Goal: Consume media (video, audio): Consume media (video, audio)

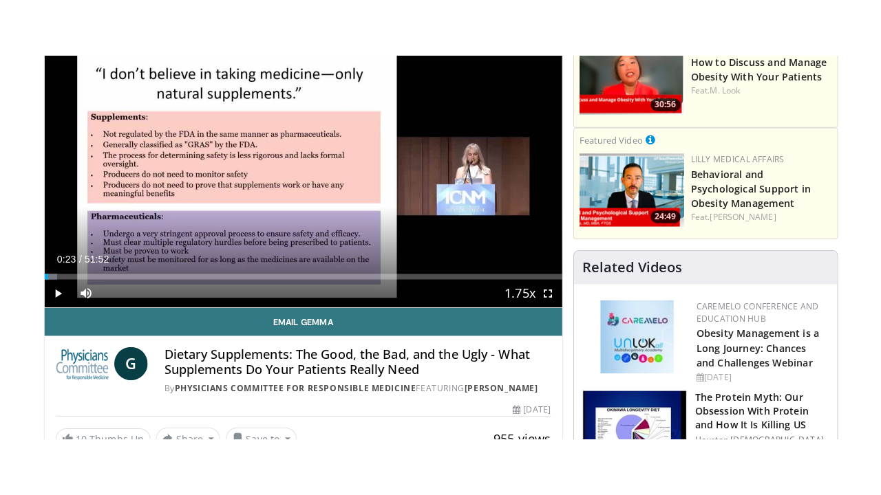
scroll to position [146, 0]
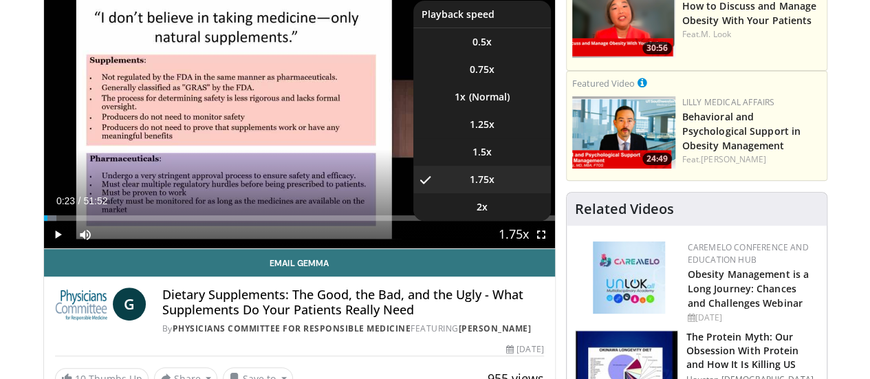
click at [524, 249] on span "Video Player" at bounding box center [513, 236] width 19 height 28
click at [495, 131] on span "1.25x" at bounding box center [482, 125] width 25 height 14
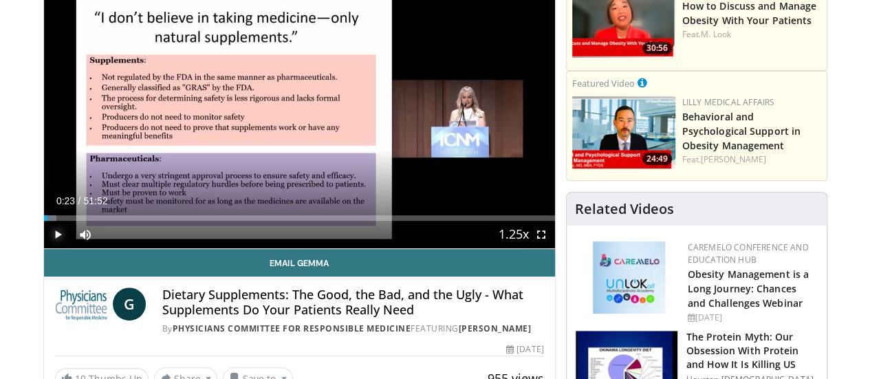
click at [44, 248] on span "Video Player" at bounding box center [58, 235] width 28 height 28
click at [550, 248] on span "Video Player" at bounding box center [542, 235] width 28 height 28
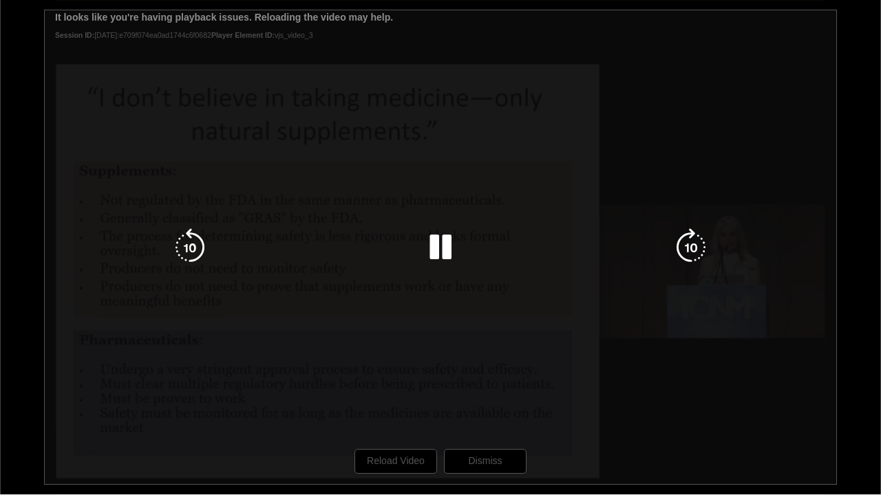
click at [16, 378] on div "10 seconds Tap to unmute" at bounding box center [440, 247] width 881 height 495
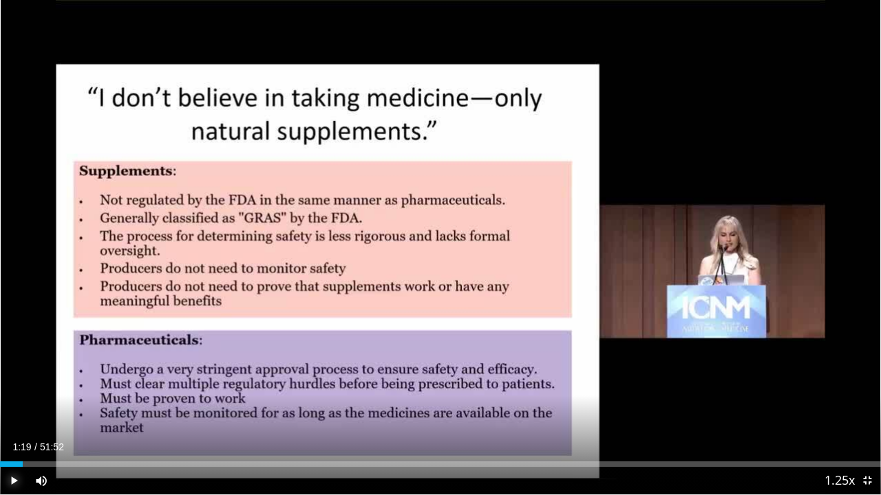
click at [14, 378] on span "Video Player" at bounding box center [14, 481] width 28 height 28
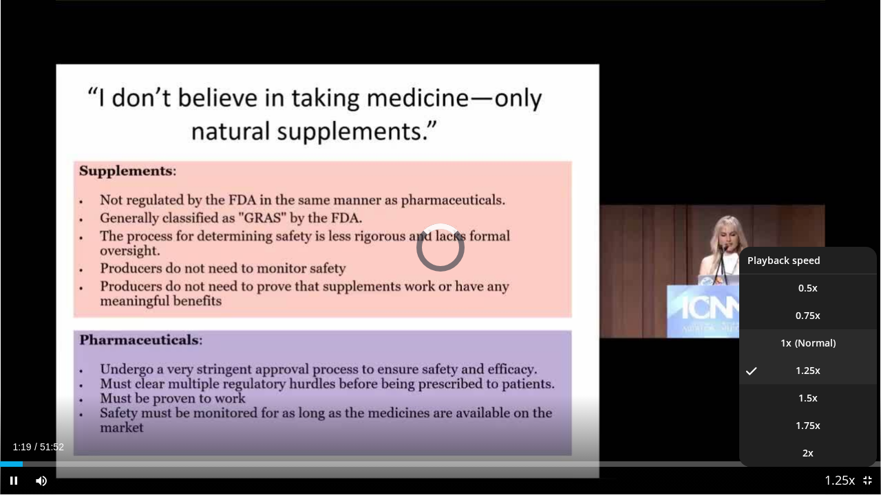
click at [808, 344] on li "1x" at bounding box center [808, 344] width 138 height 28
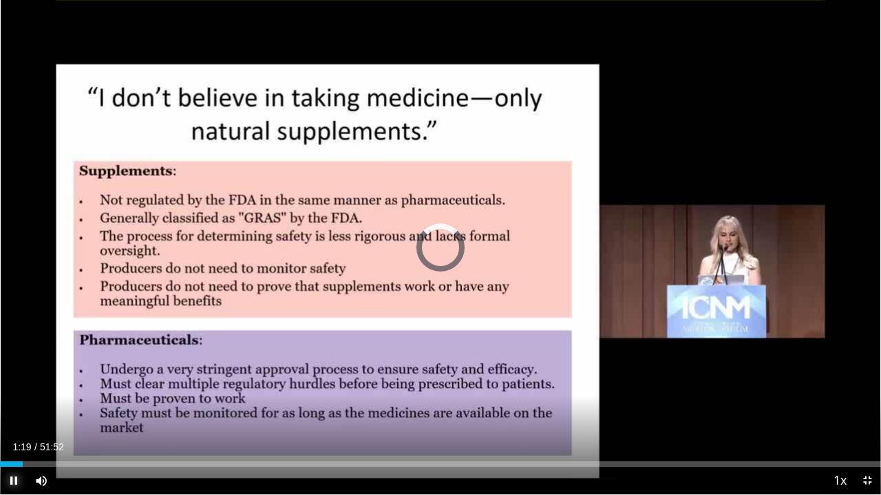
click at [12, 378] on span "Video Player" at bounding box center [14, 481] width 28 height 28
click at [15, 378] on span "Video Player" at bounding box center [14, 481] width 28 height 28
click at [866, 378] on span "Video Player" at bounding box center [867, 481] width 28 height 28
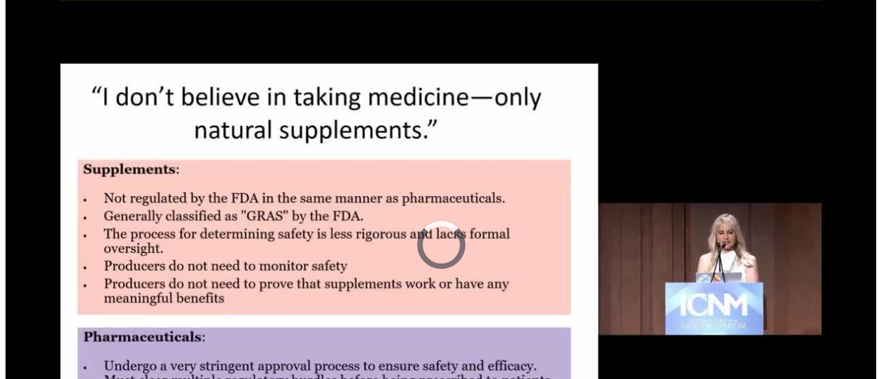
scroll to position [323, 0]
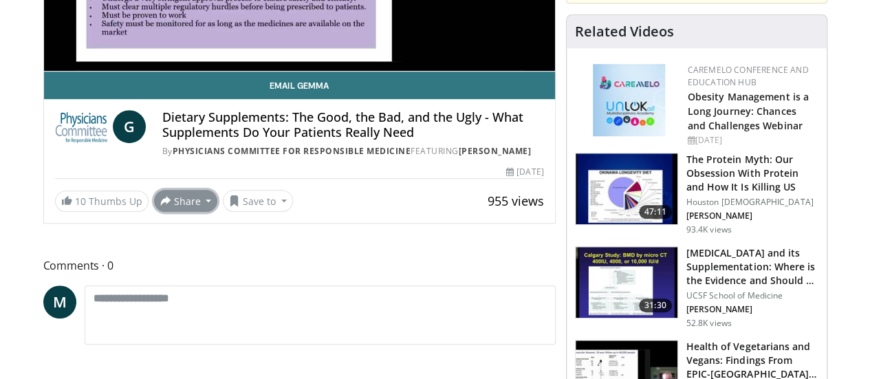
click at [154, 212] on button "Share" at bounding box center [186, 201] width 64 height 22
click at [165, 239] on span "E-mail" at bounding box center [184, 231] width 39 height 15
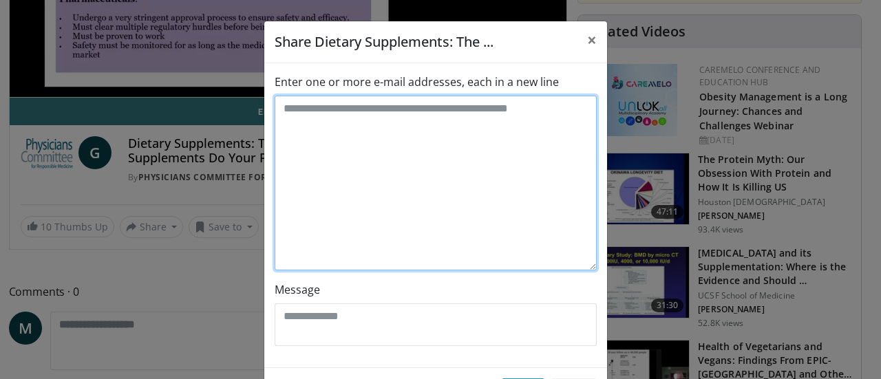
click at [297, 131] on textarea "Enter one or more e-mail addresses, each in a new line" at bounding box center [436, 183] width 322 height 175
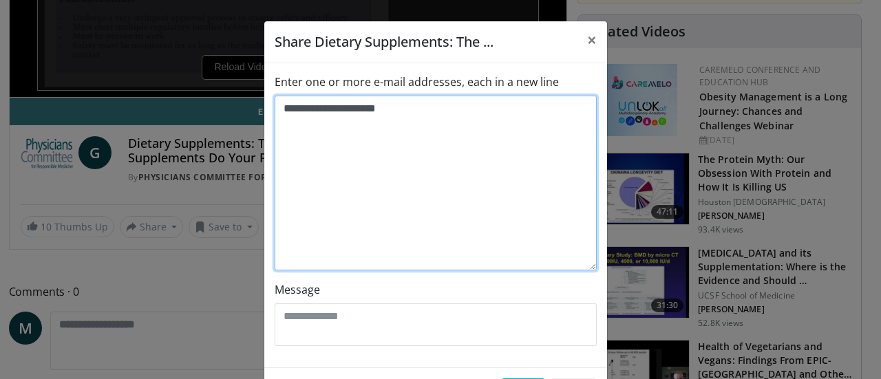
scroll to position [54, 0]
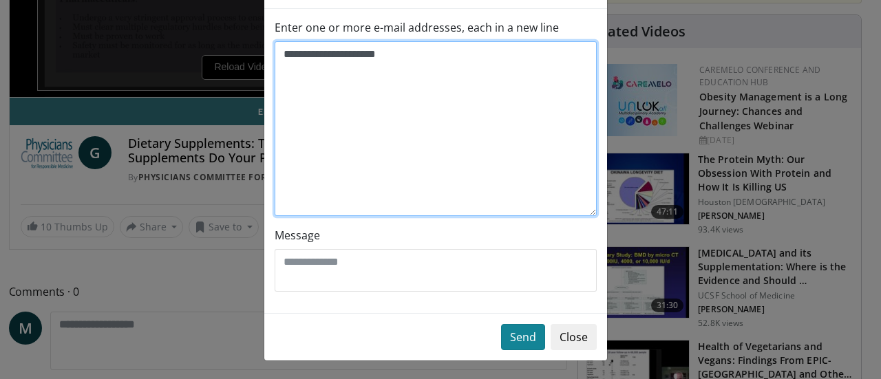
type textarea "**********"
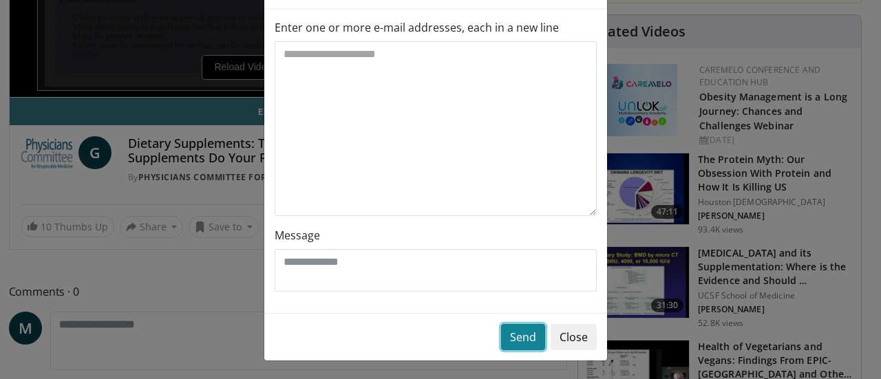
click at [524, 339] on button "Send" at bounding box center [523, 337] width 44 height 26
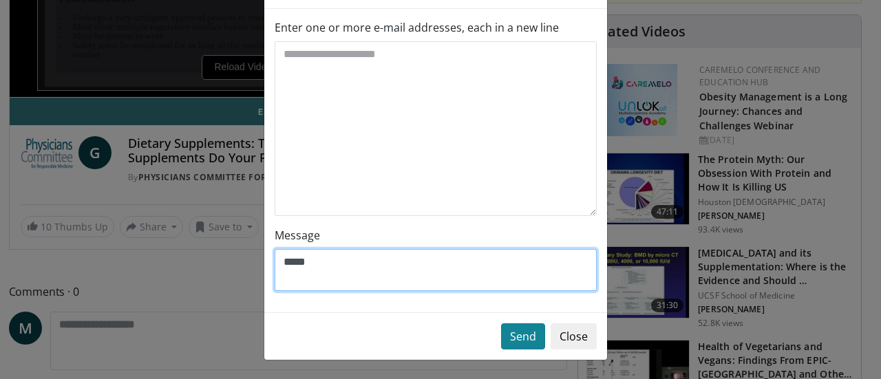
type textarea "*****"
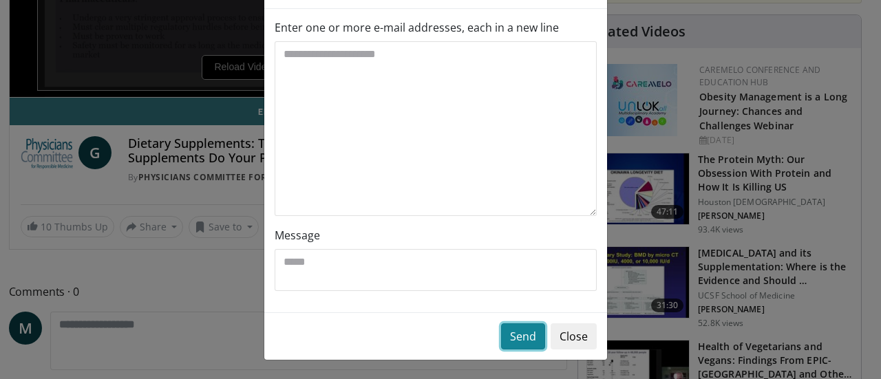
click at [512, 335] on button "Send" at bounding box center [523, 336] width 44 height 26
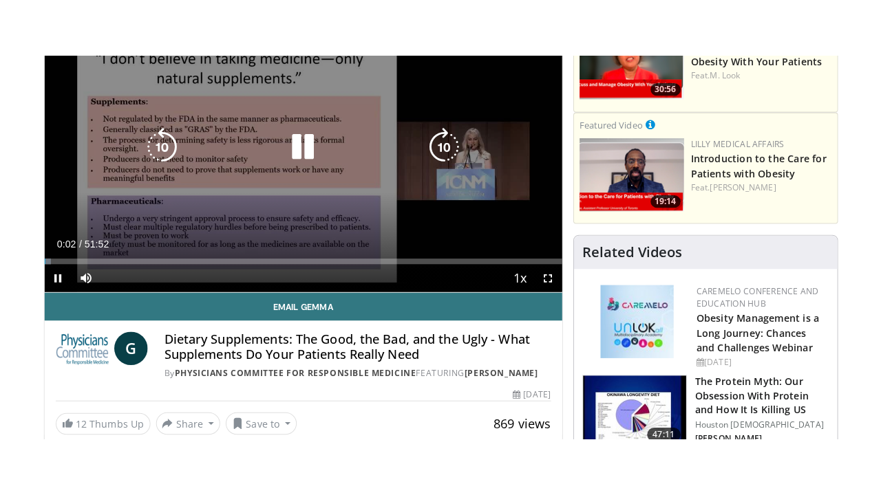
scroll to position [207, 0]
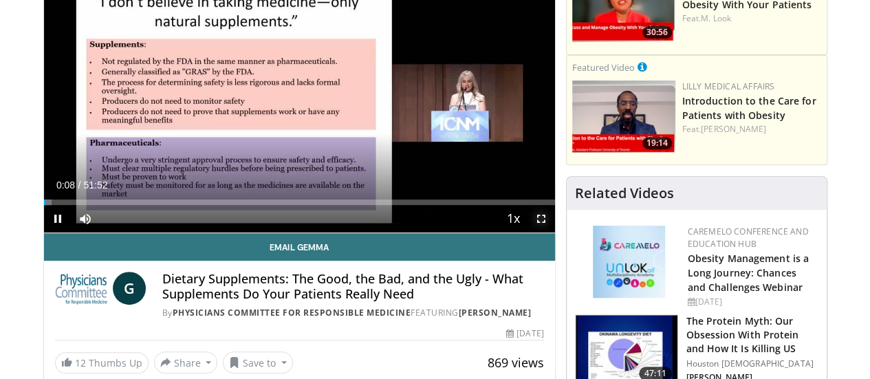
click at [551, 233] on span "Video Player" at bounding box center [542, 219] width 28 height 28
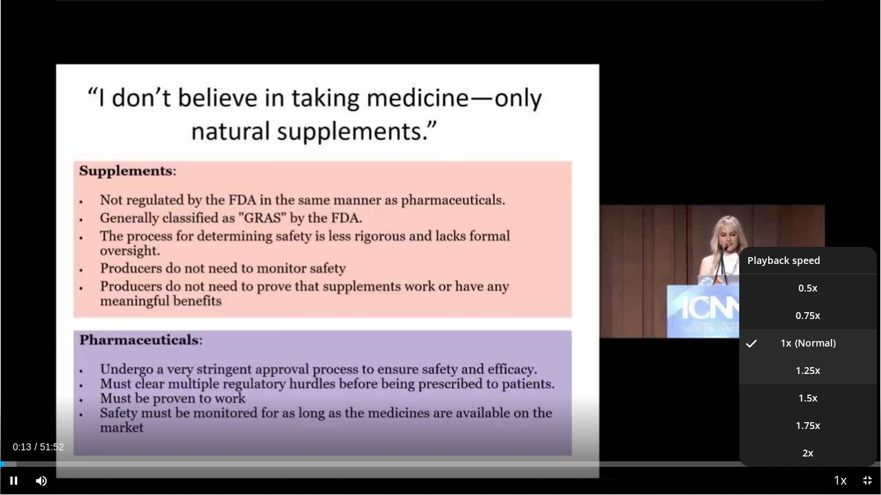
click at [808, 372] on span "1.25x" at bounding box center [807, 371] width 25 height 14
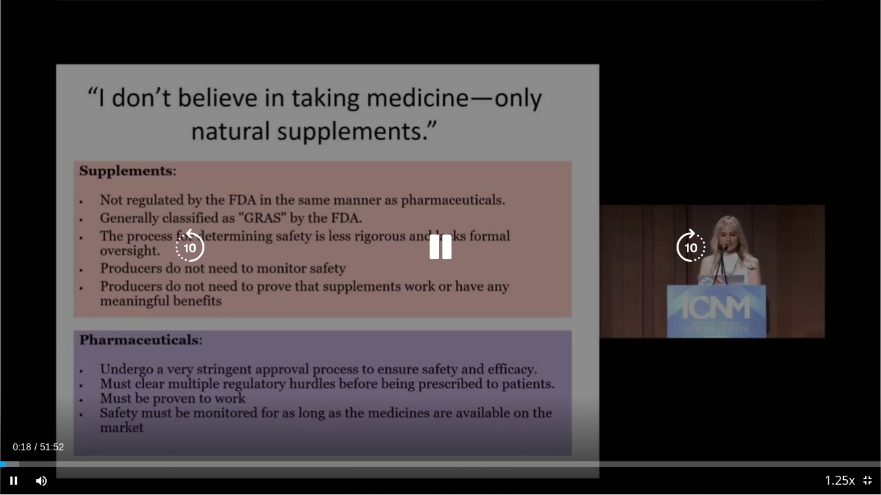
click at [683, 378] on div "10 seconds Tap to unmute" at bounding box center [440, 247] width 881 height 495
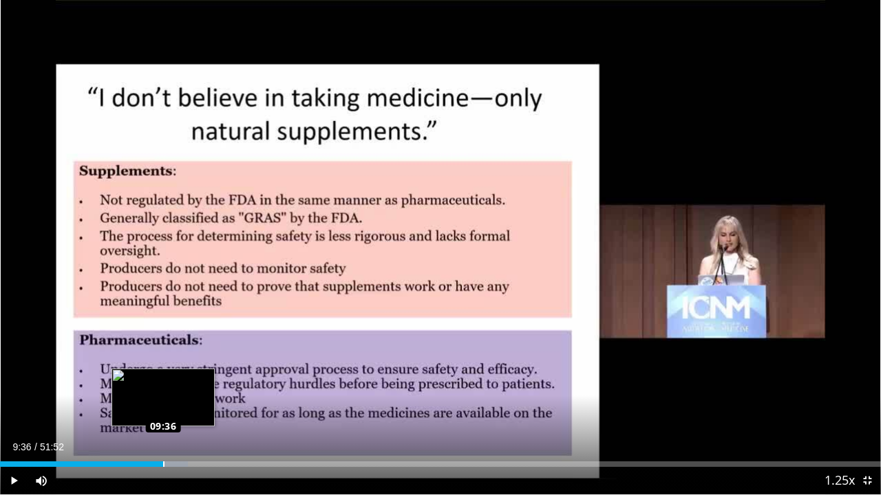
drag, startPoint x: 169, startPoint y: 462, endPoint x: 162, endPoint y: 463, distance: 6.9
click at [162, 378] on div "Loaded : 21.35% 09:36 09:36" at bounding box center [440, 465] width 881 height 6
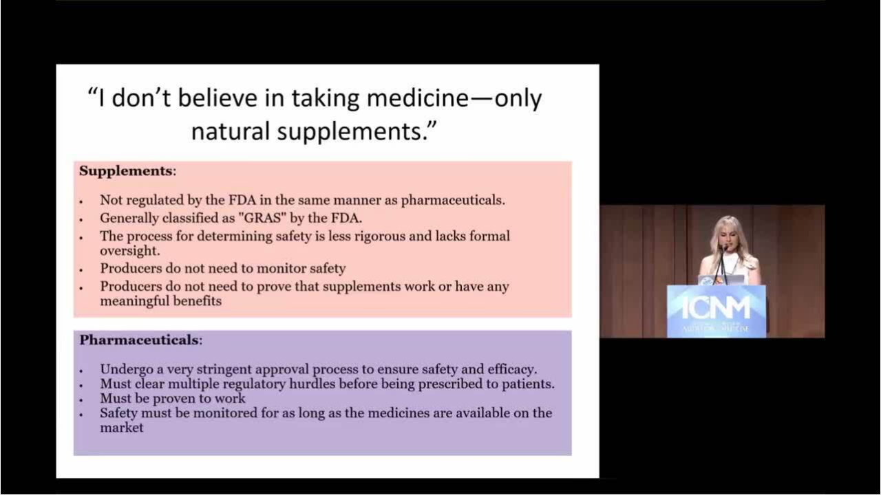
click at [162, 378] on video-js "**********" at bounding box center [440, 247] width 881 height 495
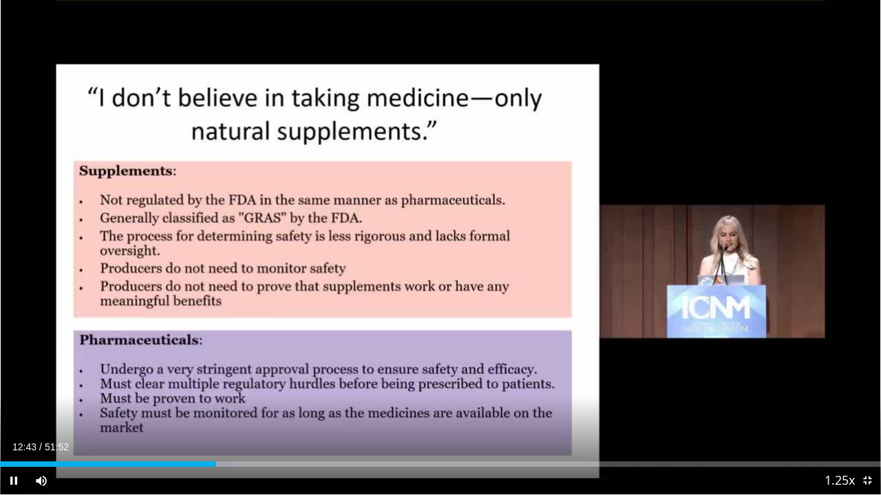
drag, startPoint x: 212, startPoint y: 469, endPoint x: 204, endPoint y: 467, distance: 7.8
click at [204, 378] on video-js "**********" at bounding box center [440, 247] width 881 height 495
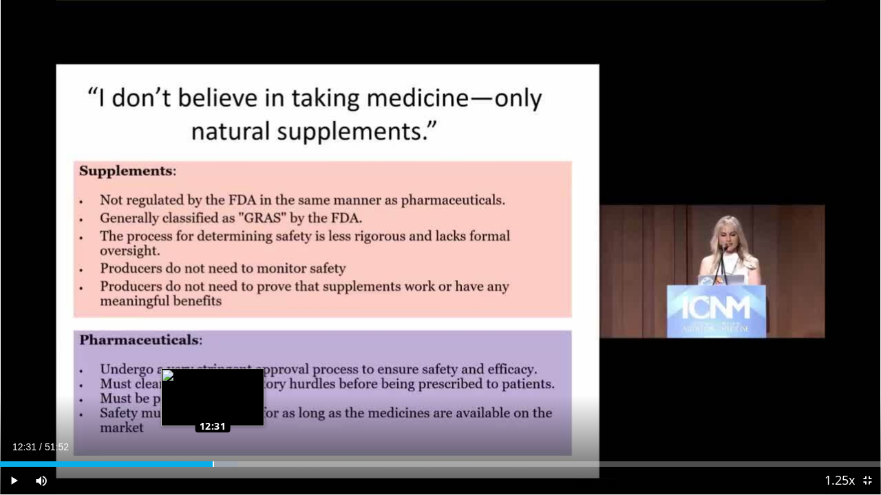
drag, startPoint x: 219, startPoint y: 465, endPoint x: 212, endPoint y: 462, distance: 7.7
click at [212, 378] on div "Loaded : 26.99% 12:31 12:31" at bounding box center [440, 465] width 881 height 6
drag, startPoint x: 211, startPoint y: 464, endPoint x: 202, endPoint y: 462, distance: 8.4
click at [202, 378] on div "Loaded : 23.26% 11:54 11:54" at bounding box center [440, 465] width 881 height 6
click at [202, 378] on div "12:26" at bounding box center [101, 465] width 202 height 6
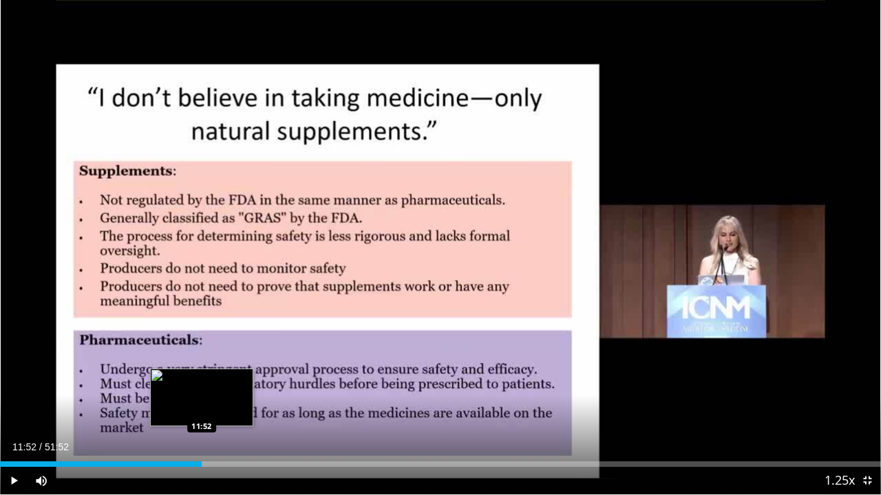
click at [201, 378] on div "11:52" at bounding box center [101, 465] width 202 height 6
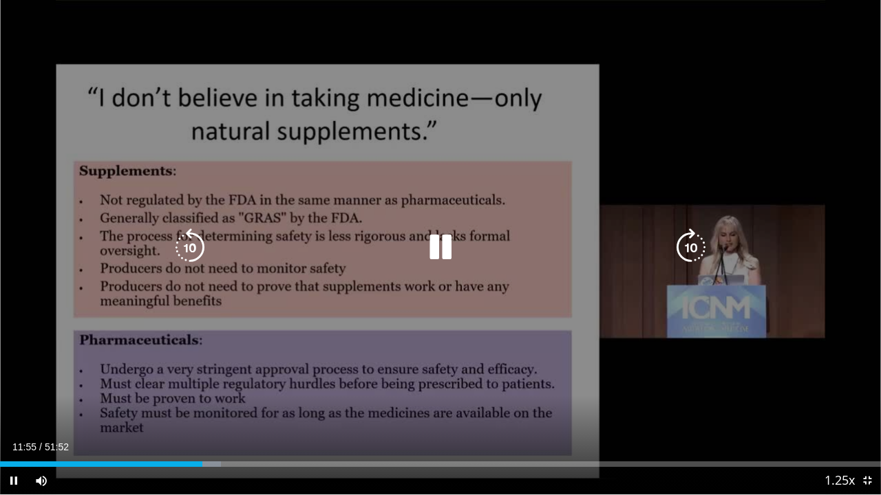
click at [438, 246] on icon "Video Player" at bounding box center [440, 247] width 39 height 39
click at [440, 244] on icon "Video Player" at bounding box center [440, 247] width 39 height 39
click at [721, 166] on div "10 seconds Tap to unmute" at bounding box center [440, 247] width 881 height 495
click at [439, 246] on icon "Video Player" at bounding box center [440, 247] width 39 height 39
click at [439, 259] on icon "Video Player" at bounding box center [440, 247] width 39 height 39
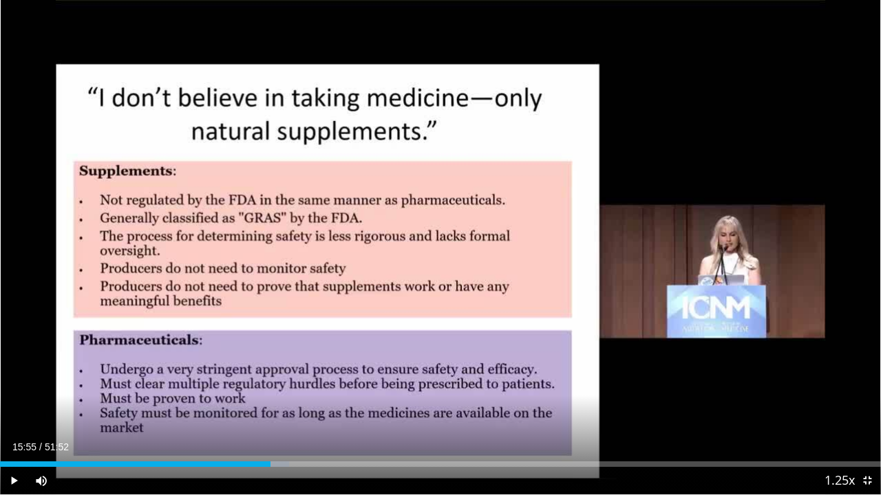
click at [439, 259] on div "10 seconds Tap to unmute" at bounding box center [440, 247] width 881 height 495
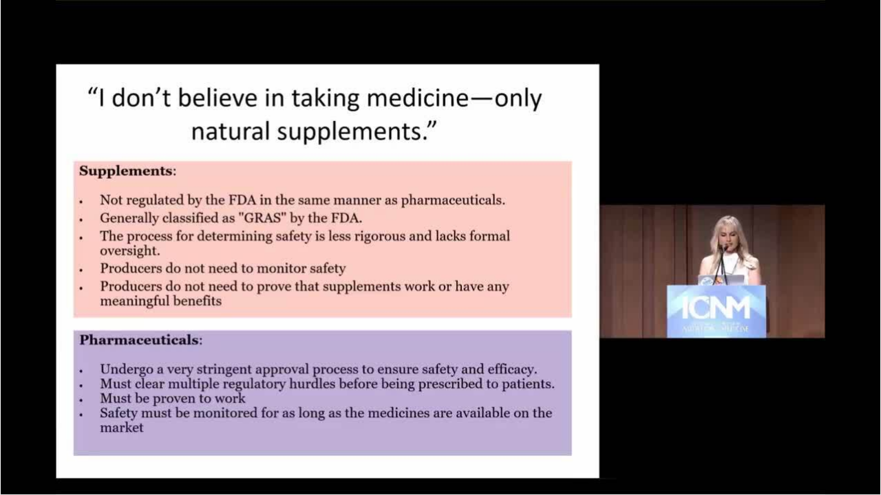
click at [611, 237] on div "10 seconds Tap to unmute" at bounding box center [440, 247] width 881 height 495
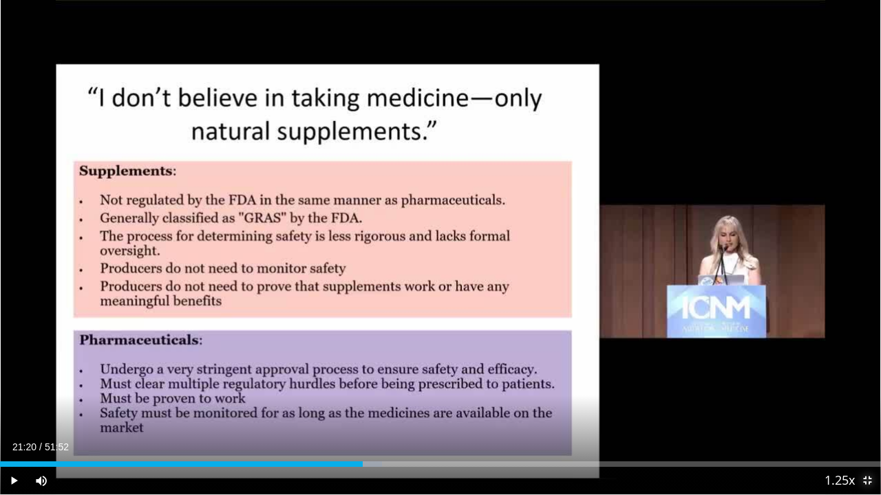
click at [866, 378] on span "Video Player" at bounding box center [867, 481] width 28 height 28
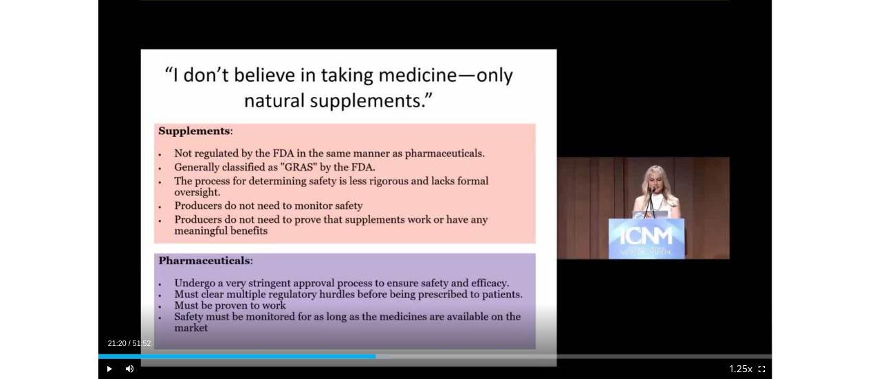
scroll to position [522, 0]
